Goal: Task Accomplishment & Management: Use online tool/utility

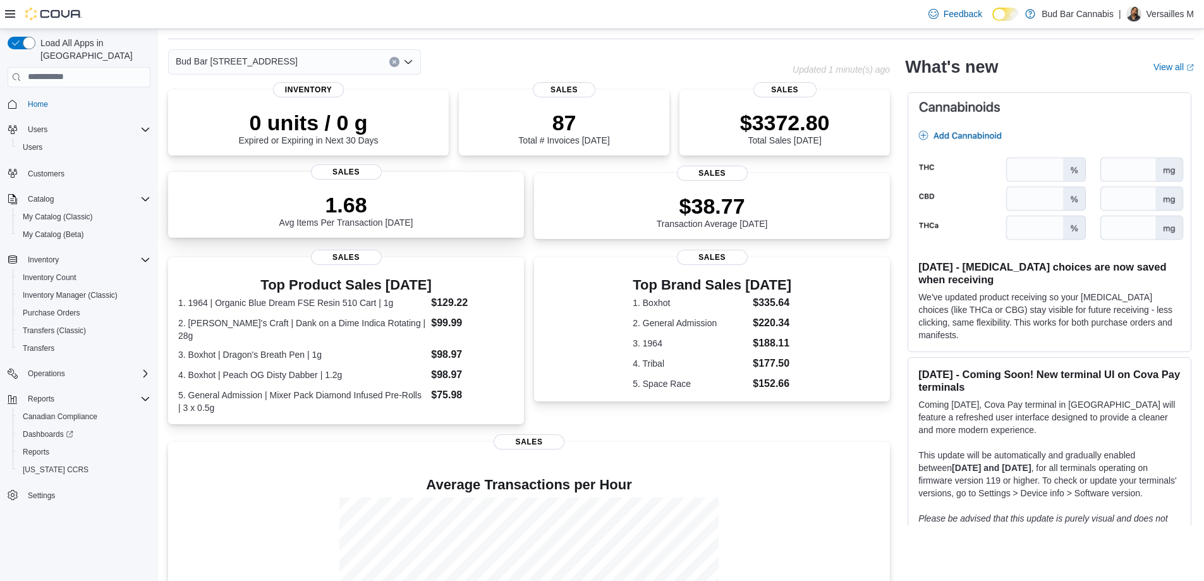
scroll to position [63, 0]
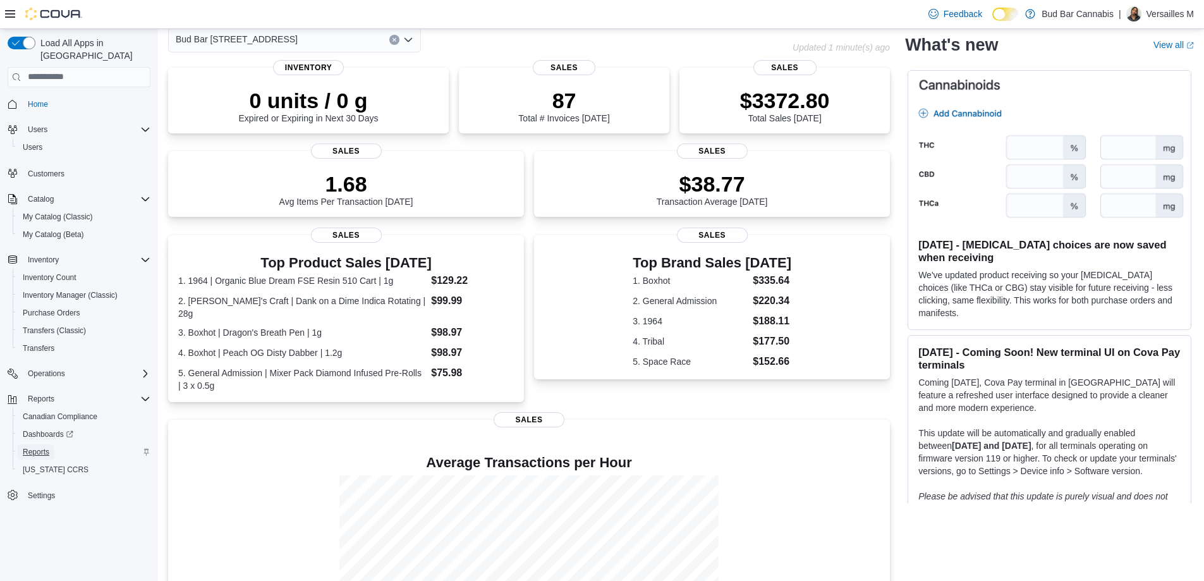
click at [46, 447] on span "Reports" at bounding box center [36, 452] width 27 height 10
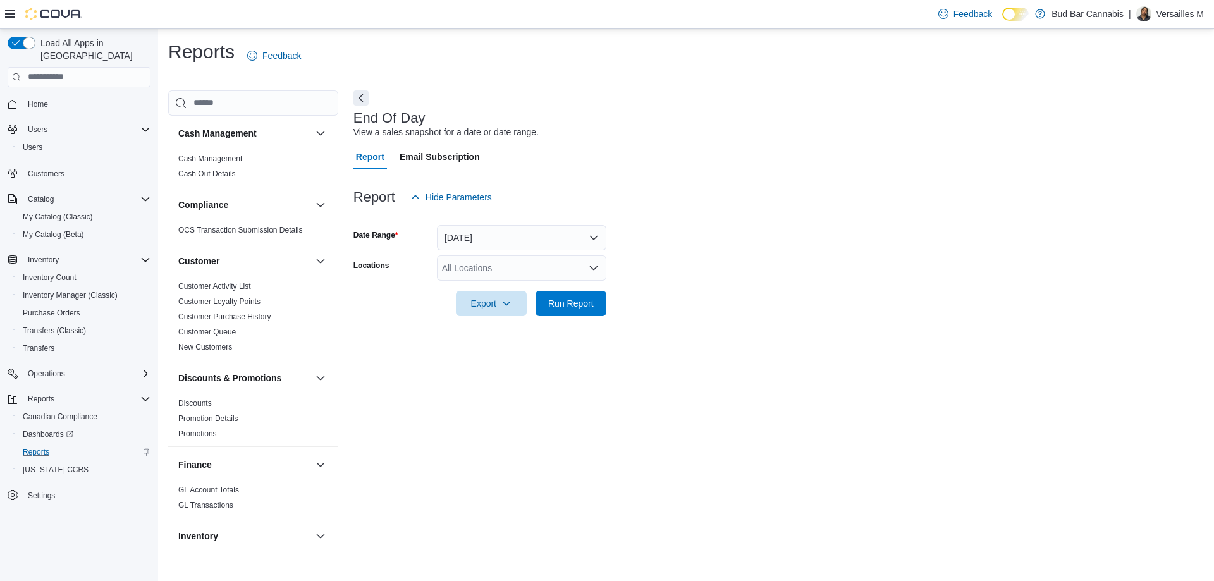
click at [585, 262] on div "All Locations" at bounding box center [521, 267] width 169 height 25
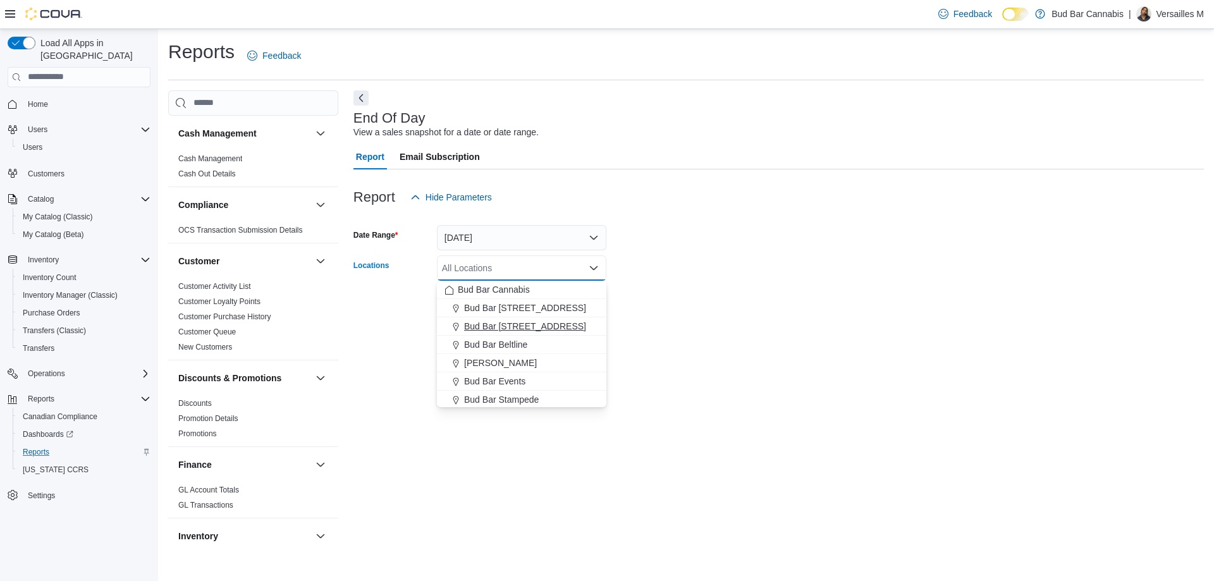
click at [511, 332] on button "Bud Bar [STREET_ADDRESS]" at bounding box center [521, 326] width 169 height 18
click at [655, 327] on div at bounding box center [778, 323] width 850 height 15
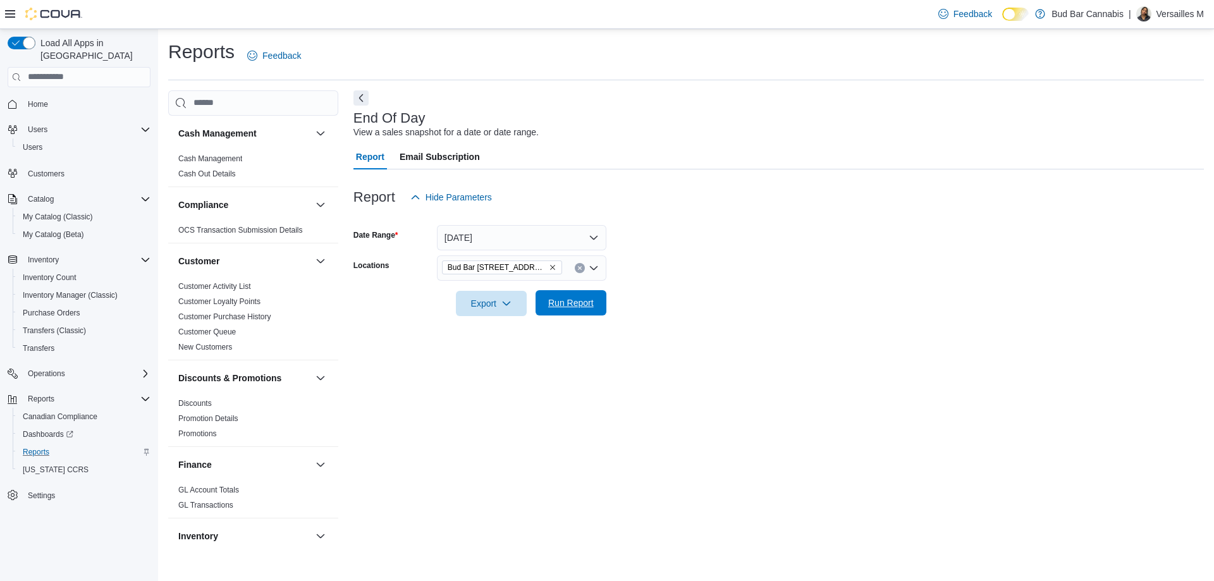
click at [580, 307] on span "Run Report" at bounding box center [571, 302] width 46 height 13
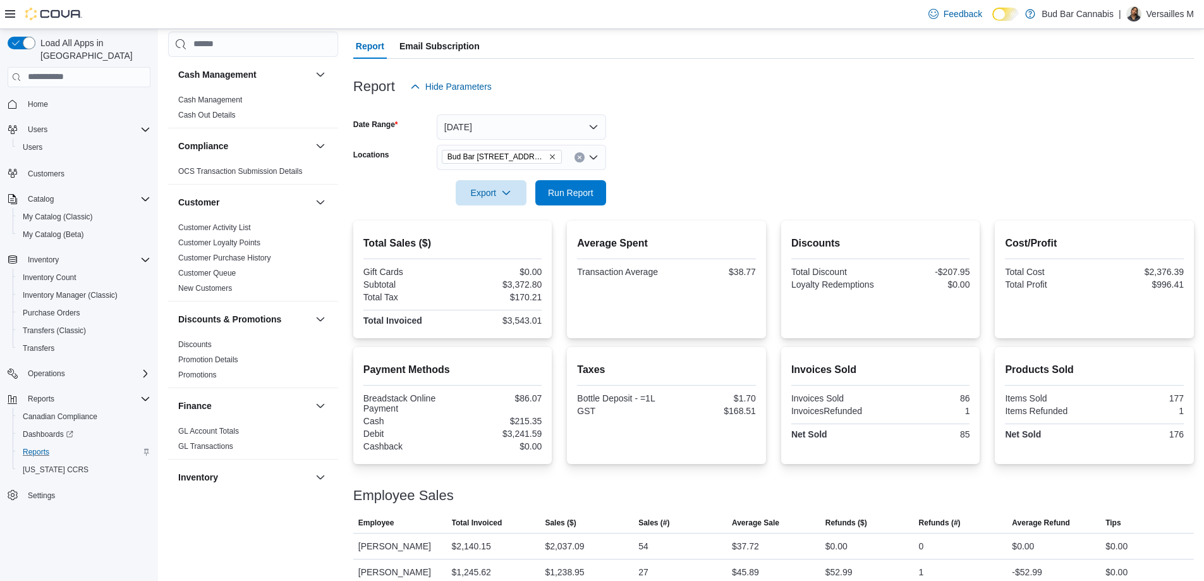
scroll to position [192, 0]
